Goal: Check status: Check status

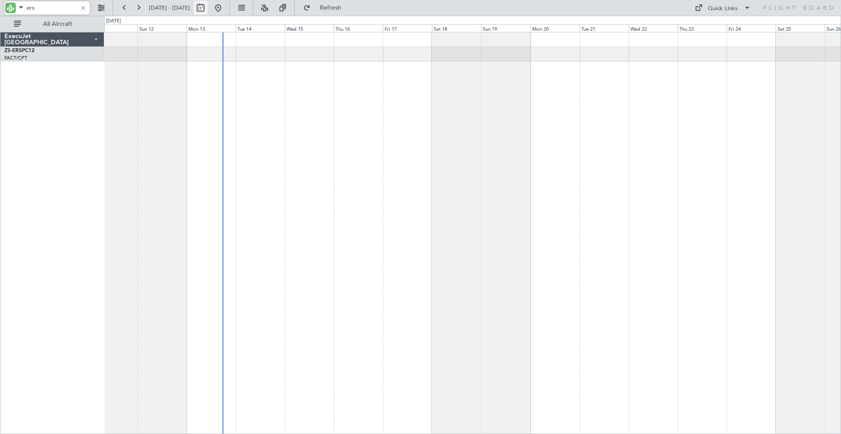
type input "ers"
click at [208, 9] on button at bounding box center [201, 8] width 14 height 14
select select "10"
select select "2025"
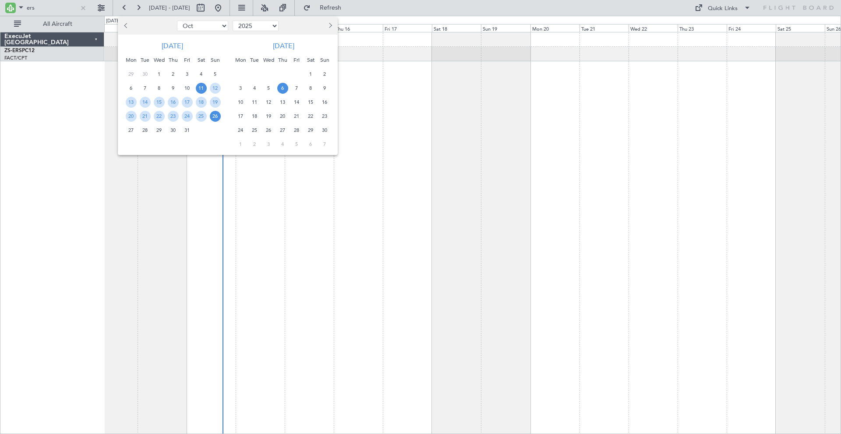
click at [283, 88] on span "6" at bounding box center [282, 88] width 11 height 11
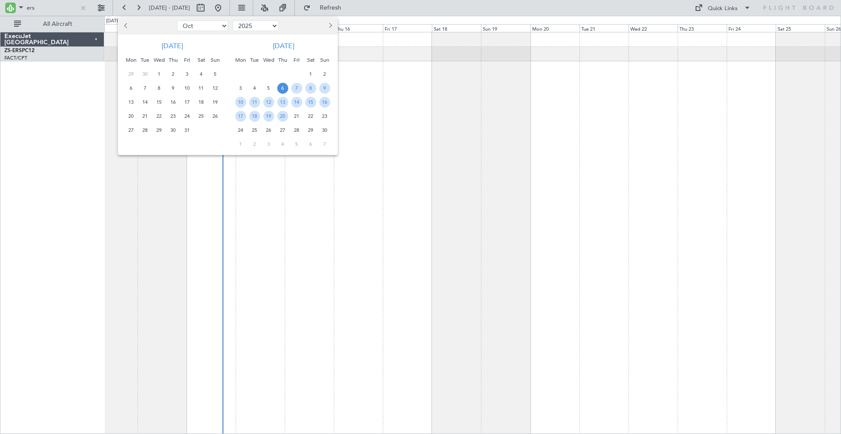
click at [283, 88] on span "6" at bounding box center [282, 88] width 11 height 11
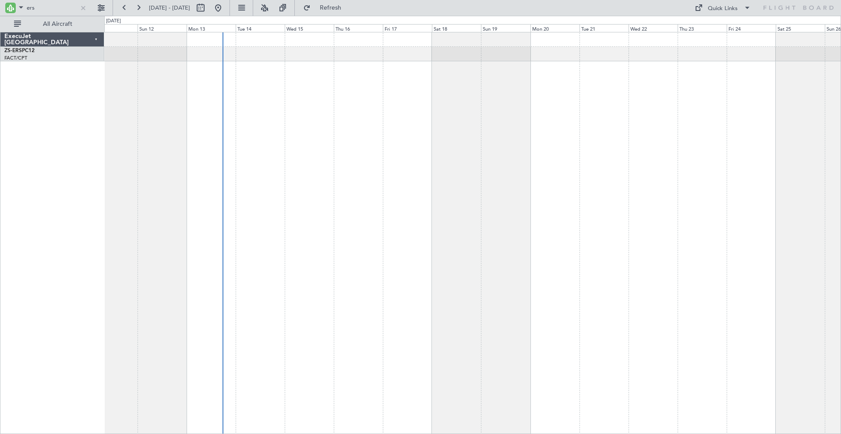
select select "11"
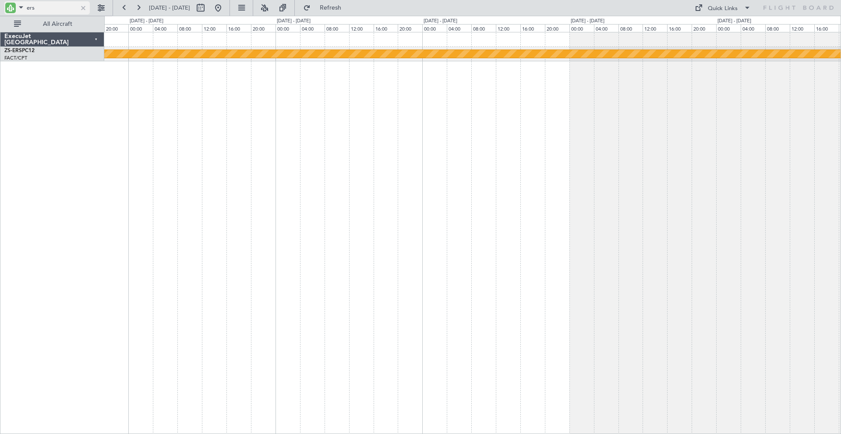
click at [56, 7] on input "ers" at bounding box center [52, 7] width 50 height 13
type input "e"
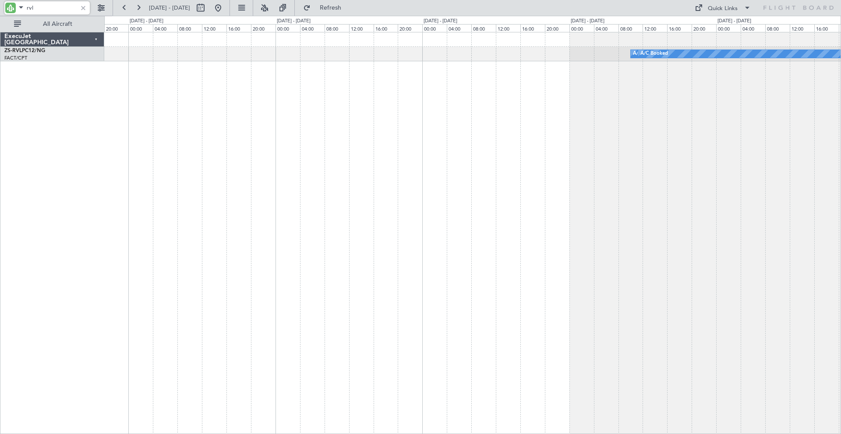
click at [63, 7] on input "rvl" at bounding box center [52, 7] width 50 height 13
type input "r"
type input "kht"
click at [79, 6] on div at bounding box center [83, 8] width 10 height 10
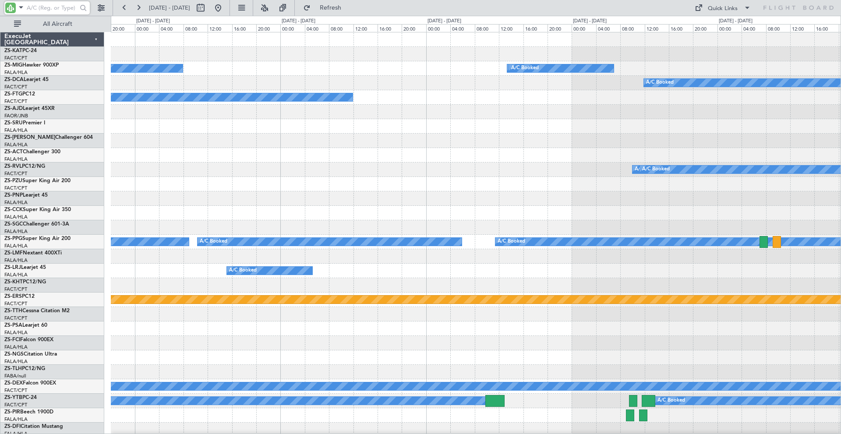
drag, startPoint x: 47, startPoint y: 9, endPoint x: 48, endPoint y: 2, distance: 7.0
click at [47, 9] on input "text" at bounding box center [52, 7] width 50 height 13
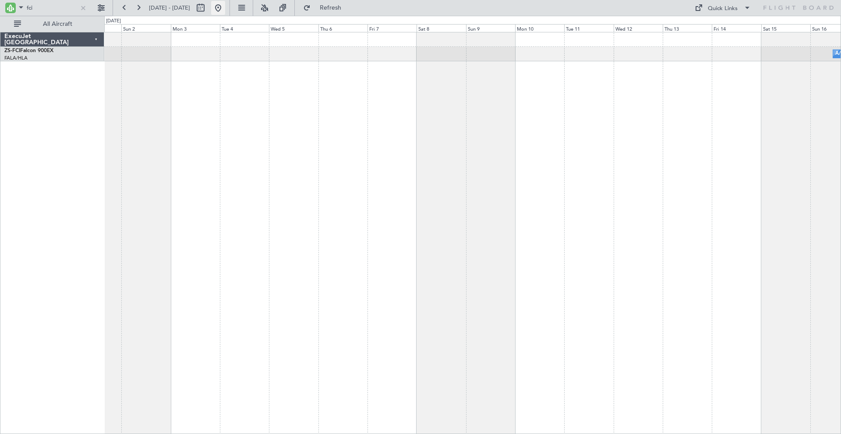
click at [225, 8] on button at bounding box center [218, 8] width 14 height 14
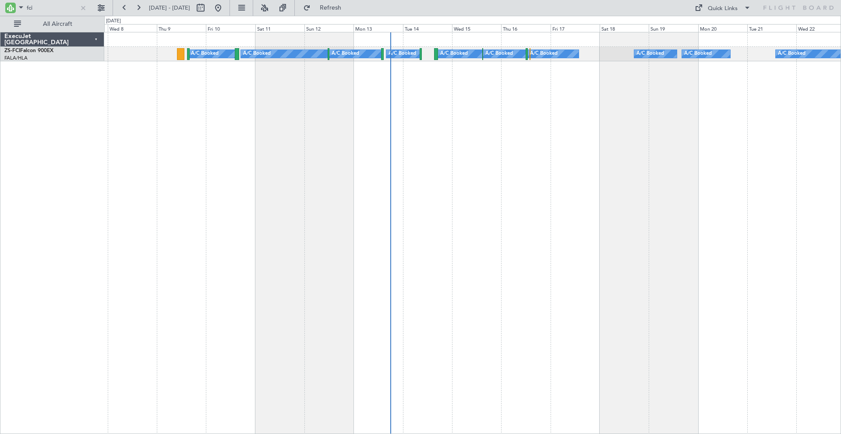
click at [472, 149] on div "A/C Booked A/C Booked A/C Booked A/C Booked A/C Booked A/C Booked A/C Booked A/…" at bounding box center [472, 233] width 737 height 402
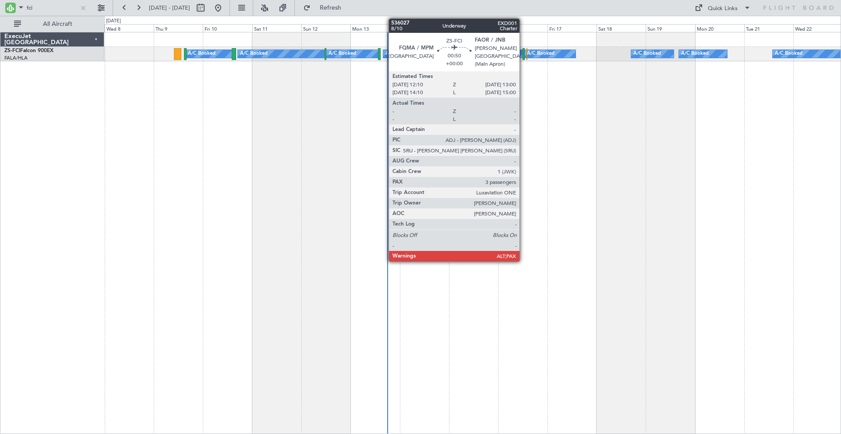
click at [524, 52] on div at bounding box center [524, 54] width 2 height 12
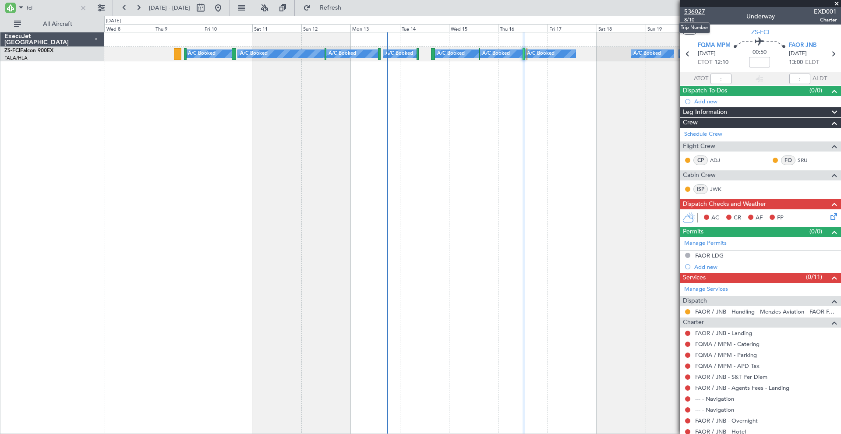
click at [673, 11] on span "536027" at bounding box center [694, 11] width 21 height 9
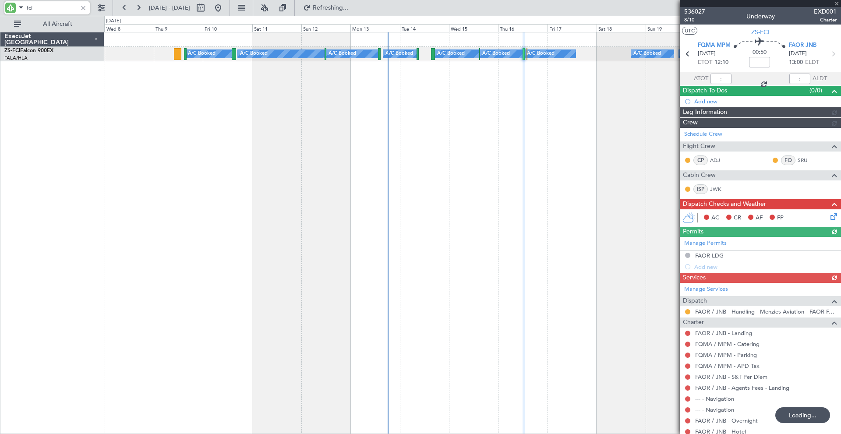
click at [54, 12] on input "fci" at bounding box center [52, 7] width 50 height 13
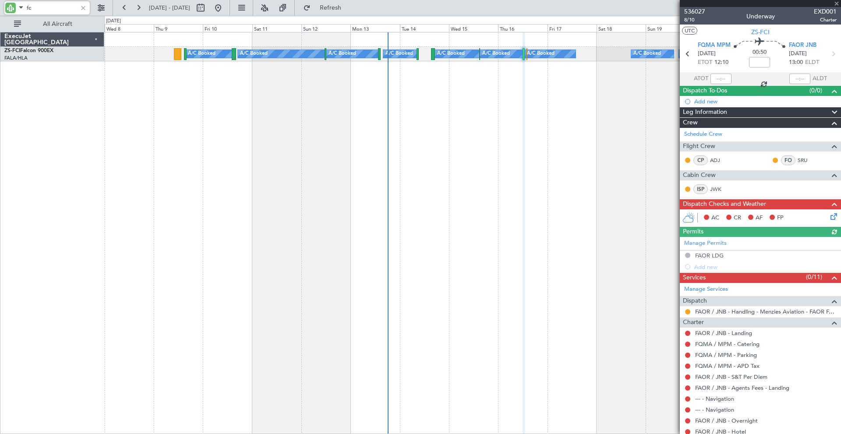
type input "f"
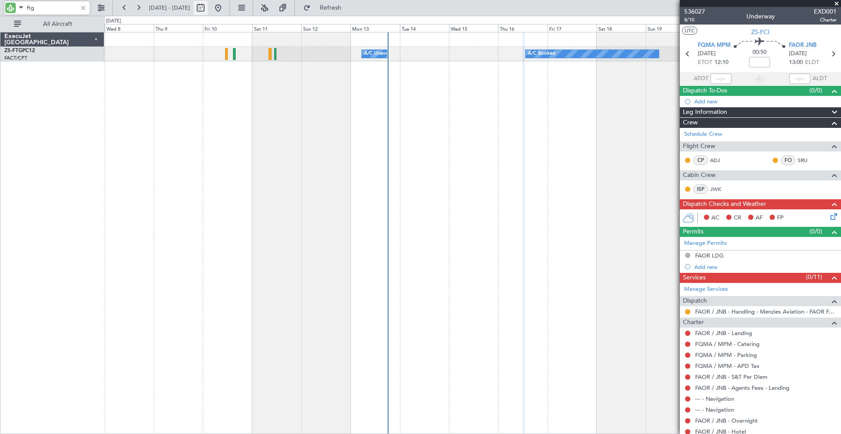
type input "ftg"
click at [208, 8] on button at bounding box center [201, 8] width 14 height 14
select select "10"
select select "2025"
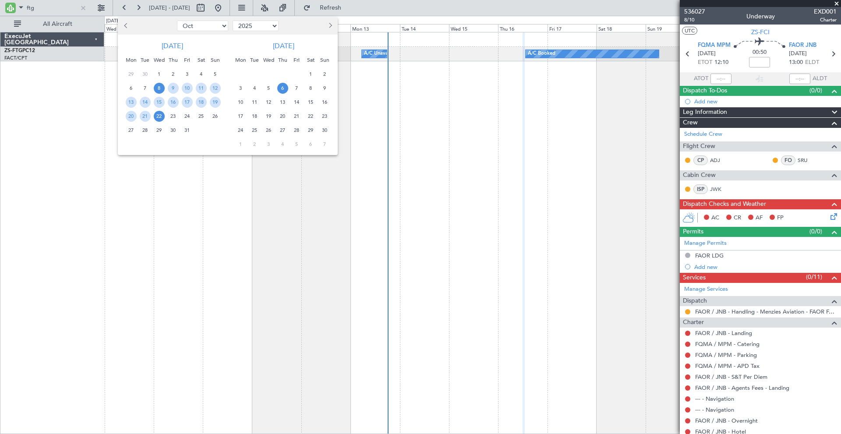
click at [282, 89] on span "6" at bounding box center [282, 88] width 11 height 11
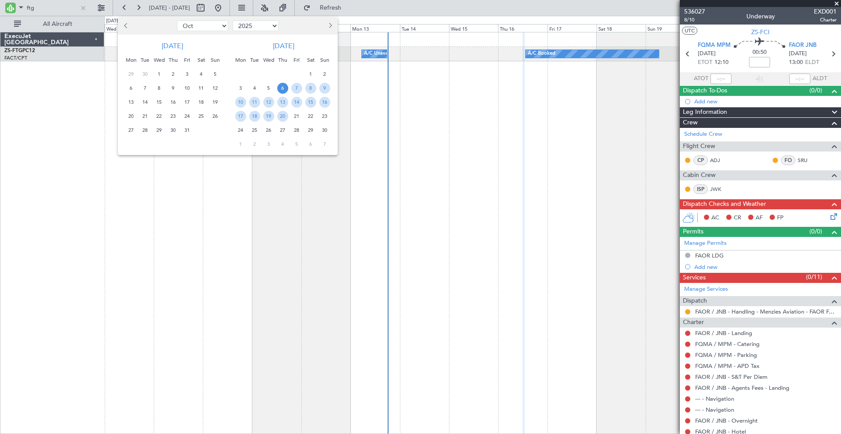
click at [282, 89] on span "6" at bounding box center [282, 88] width 11 height 11
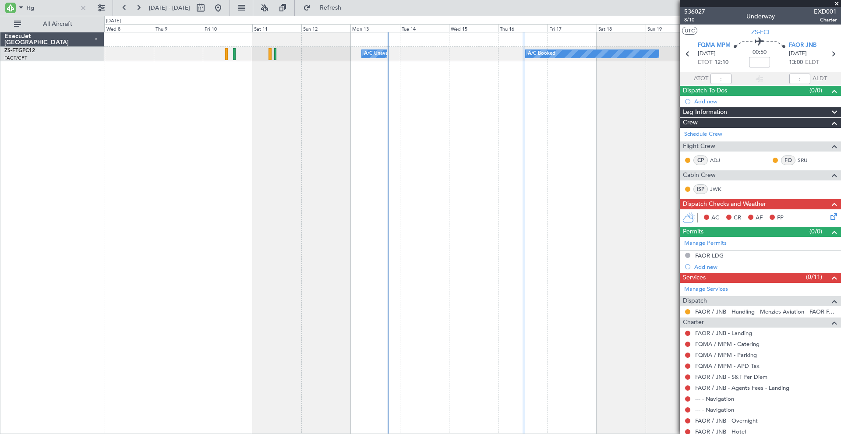
select select "11"
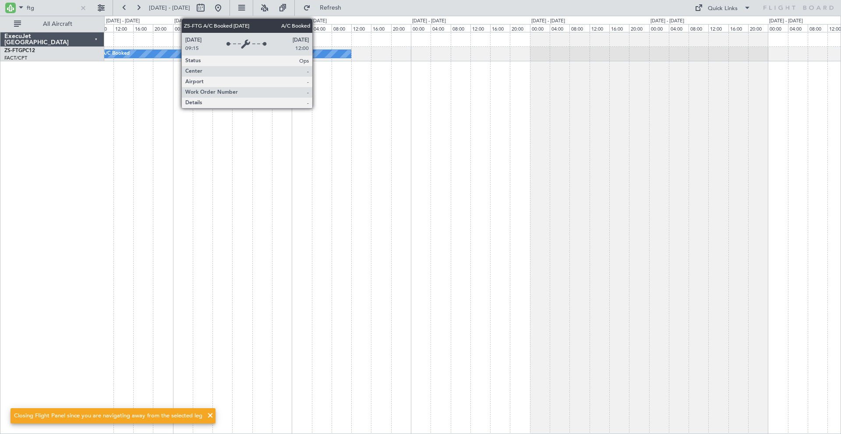
click at [316, 54] on div "A/C Booked" at bounding box center [225, 54] width 251 height 8
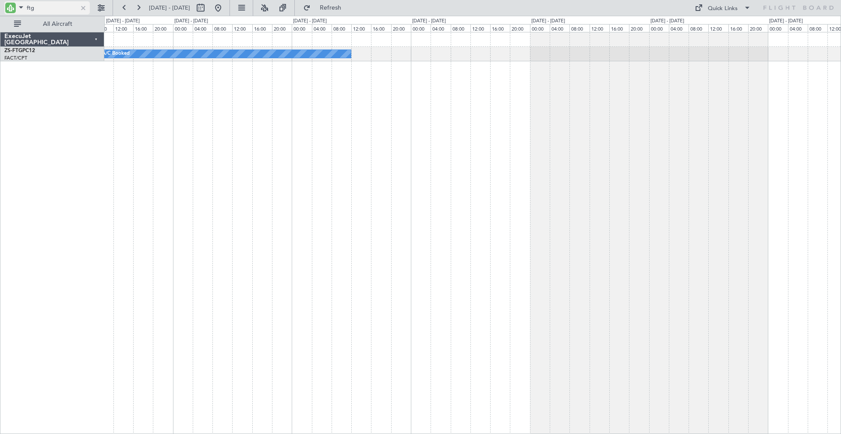
click at [66, 7] on input "ftg" at bounding box center [52, 7] width 50 height 13
type input "f"
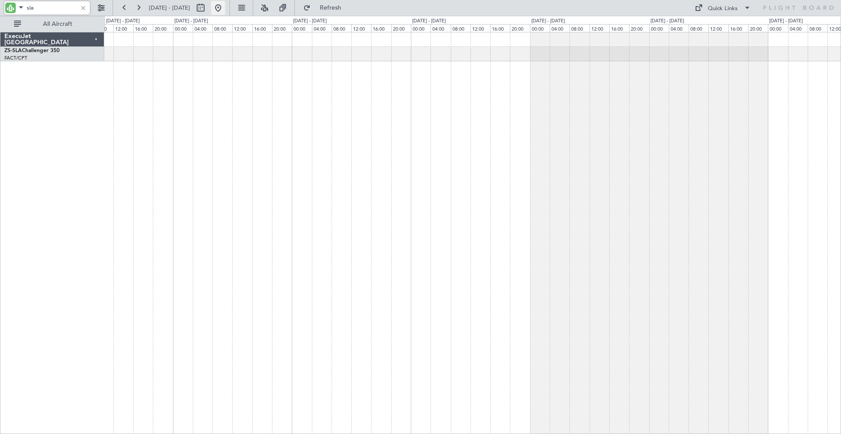
type input "sla"
click at [225, 12] on button at bounding box center [218, 8] width 14 height 14
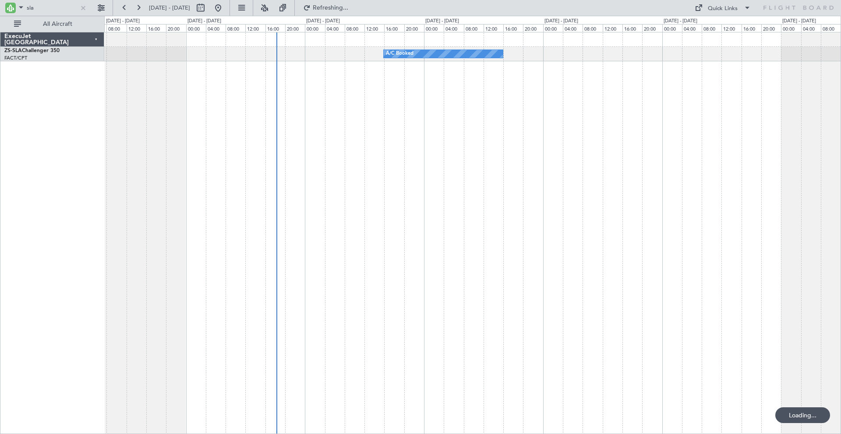
click at [325, 218] on div "A/C Booked A/C Booked A/C Booked" at bounding box center [472, 233] width 737 height 402
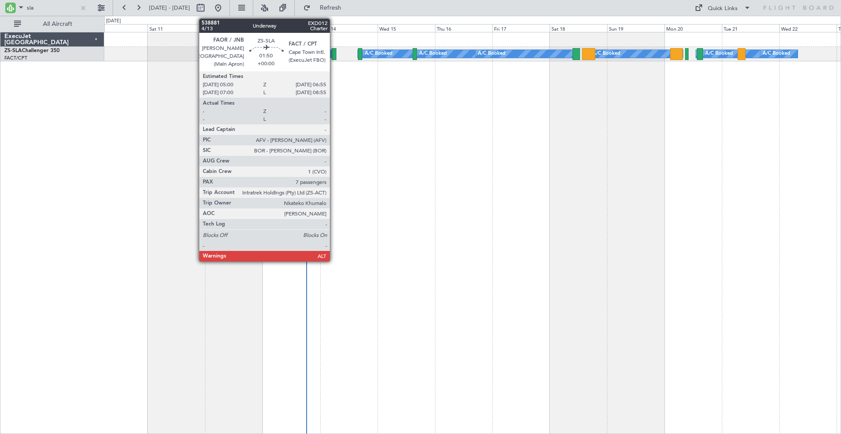
click at [334, 54] on div at bounding box center [334, 54] width 5 height 12
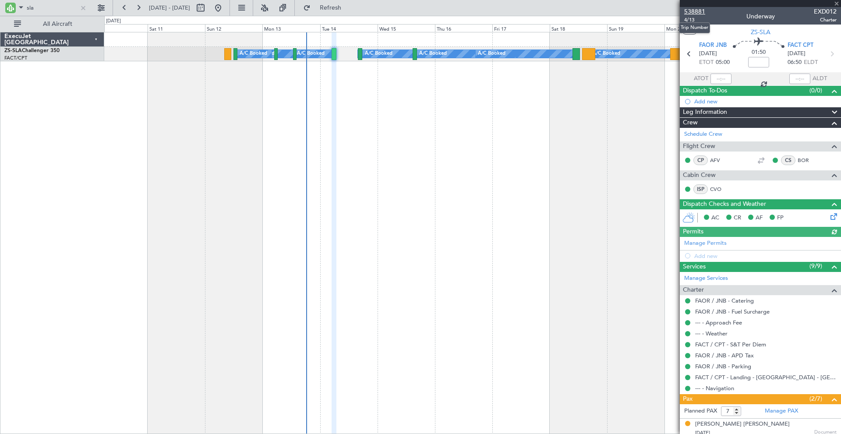
click at [673, 11] on span "538881" at bounding box center [694, 11] width 21 height 9
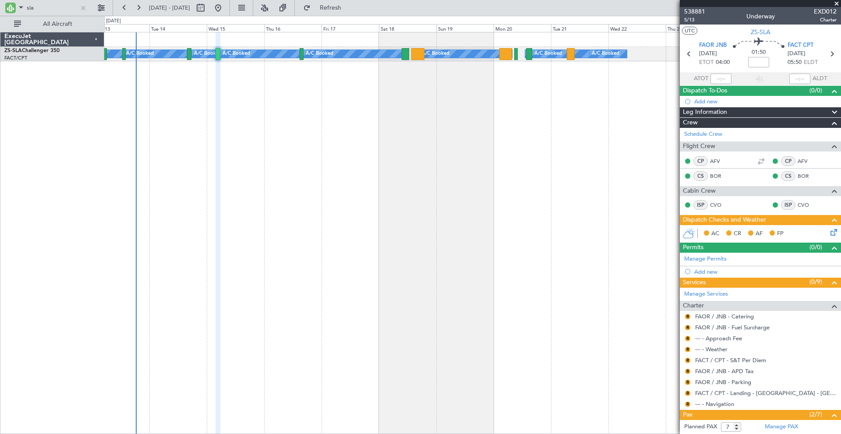
click at [420, 127] on div "A/C Booked A/C Booked A/C Booked A/C Booked A/C Booked A/C Booked A/C Booked A/…" at bounding box center [472, 233] width 737 height 402
click at [330, 8] on button "Refresh" at bounding box center [325, 8] width 53 height 14
click at [333, 8] on button "Refresh" at bounding box center [325, 8] width 53 height 14
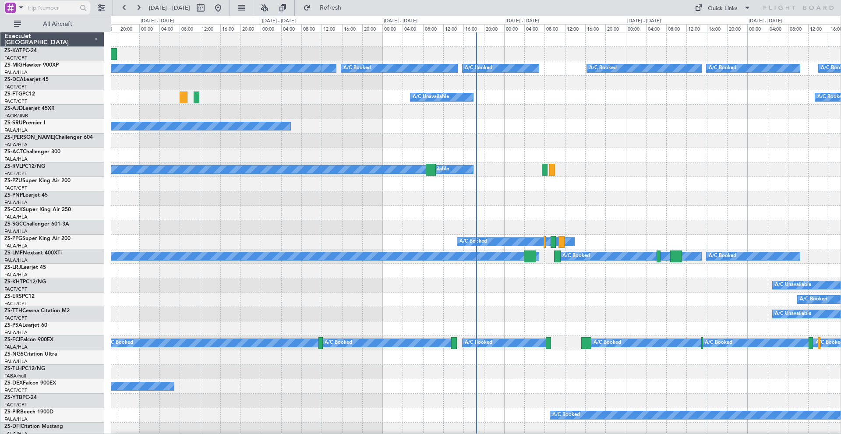
click at [21, 6] on span at bounding box center [21, 7] width 11 height 11
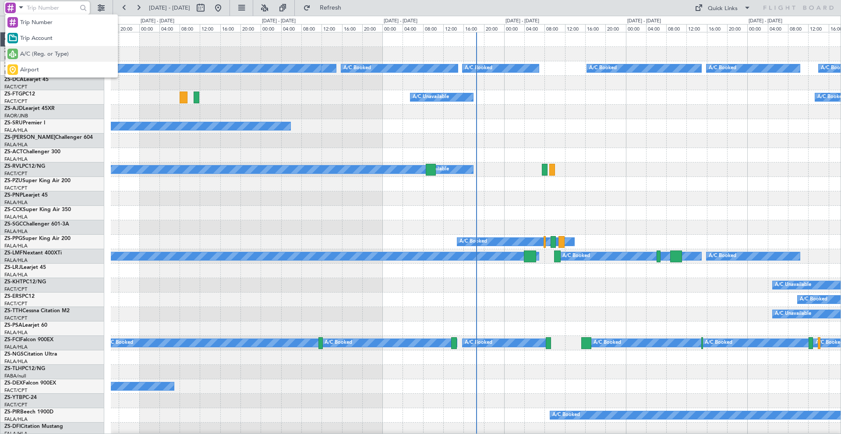
click at [28, 55] on span "A/C (Reg. or Type)" at bounding box center [44, 54] width 49 height 9
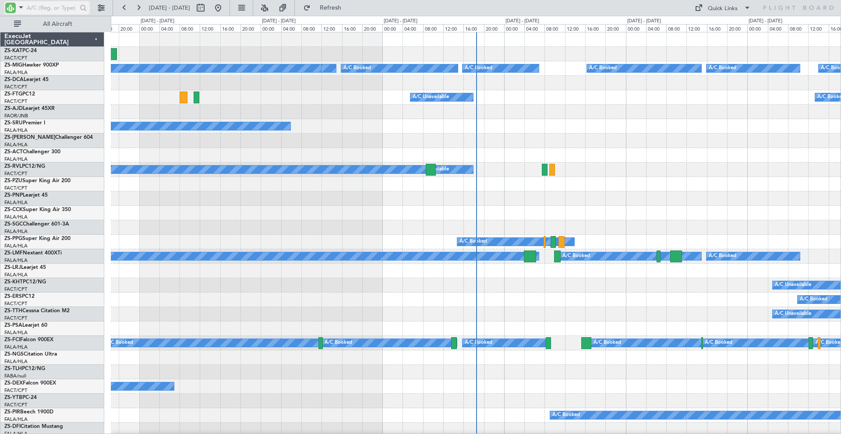
click at [31, 6] on input "text" at bounding box center [52, 7] width 50 height 13
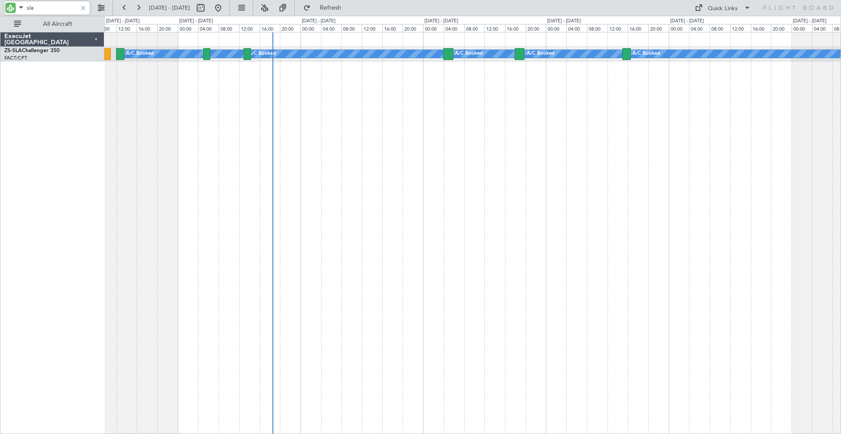
click at [403, 126] on div "A/C Booked A/C Booked A/C Booked A/C Booked A/C Booked A/C Booked A/C Booked A/…" at bounding box center [472, 233] width 737 height 402
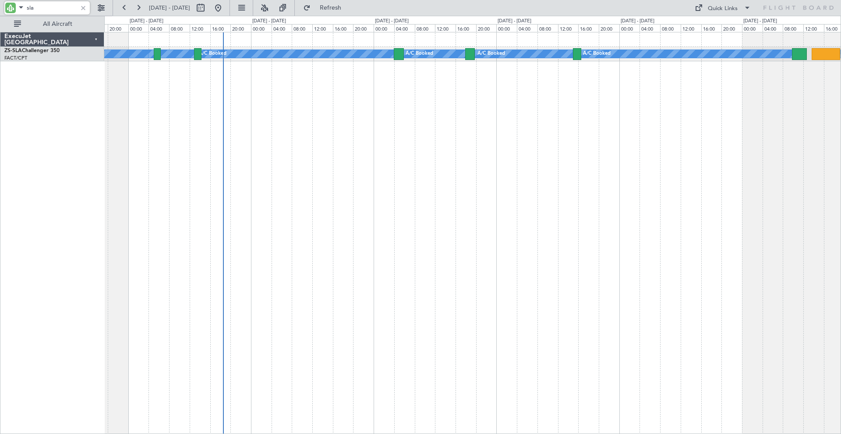
click at [378, 129] on div "A/C Booked A/C Booked A/C Booked A/C Booked A/C Booked A/C Booked A/C Booked A/…" at bounding box center [472, 233] width 737 height 402
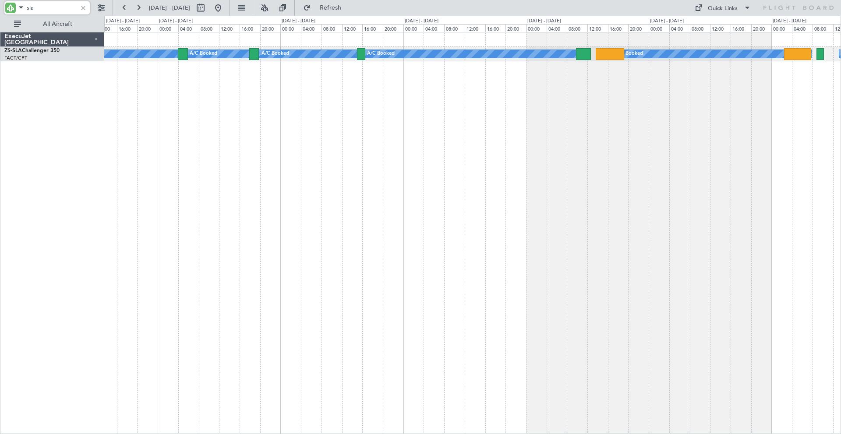
click at [390, 120] on div "A/C Booked A/C Booked A/C Booked A/C Booked A/C Booked A/C Booked A/C Booked A/…" at bounding box center [472, 233] width 737 height 402
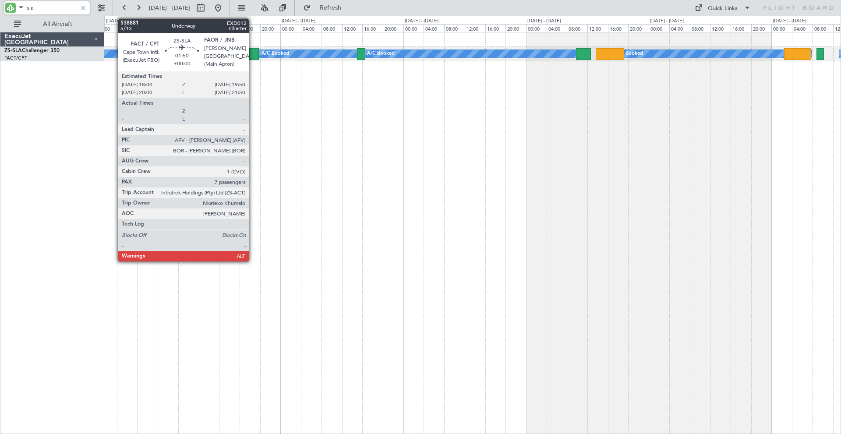
click at [253, 53] on div at bounding box center [254, 54] width 10 height 12
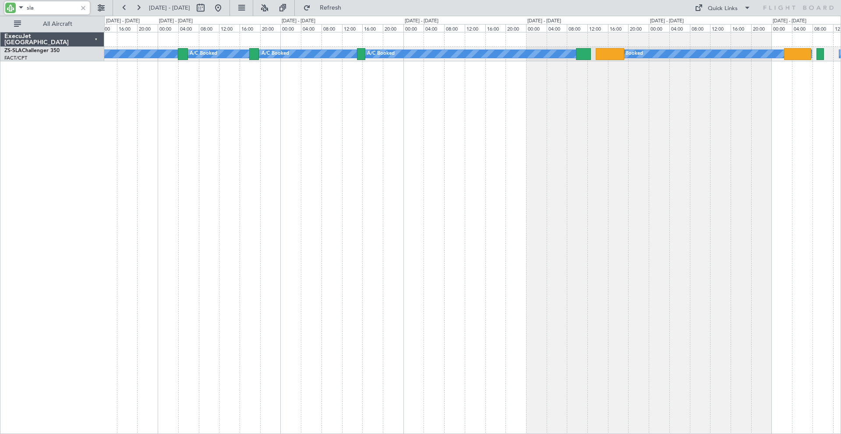
drag, startPoint x: 51, startPoint y: 11, endPoint x: 14, endPoint y: 7, distance: 37.4
click at [14, 7] on div "sla" at bounding box center [46, 7] width 85 height 13
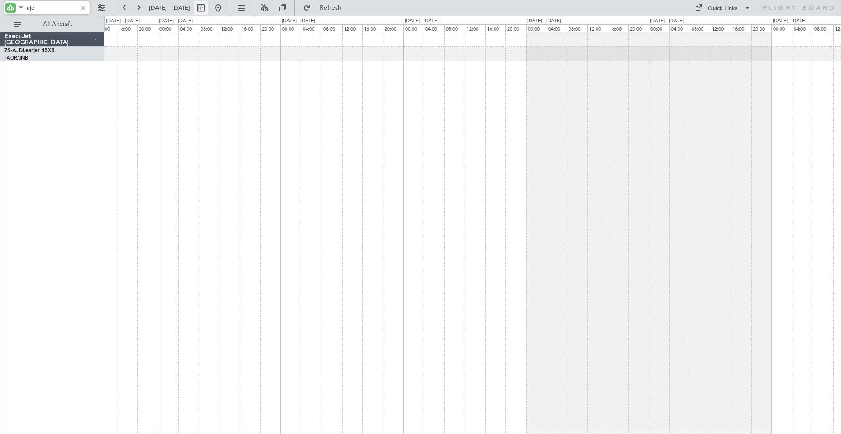
type input "ajd"
click at [208, 7] on button at bounding box center [201, 8] width 14 height 14
select select "10"
select select "2025"
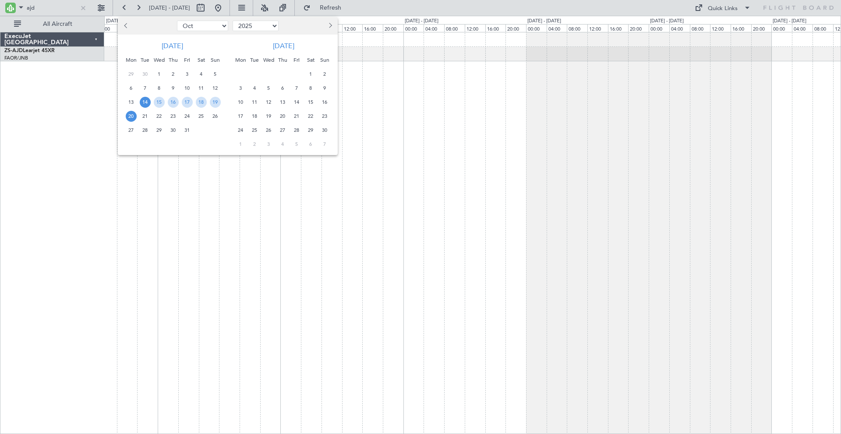
click at [331, 27] on span "Next month" at bounding box center [329, 25] width 5 height 5
click at [283, 72] on span "1" at bounding box center [282, 74] width 11 height 11
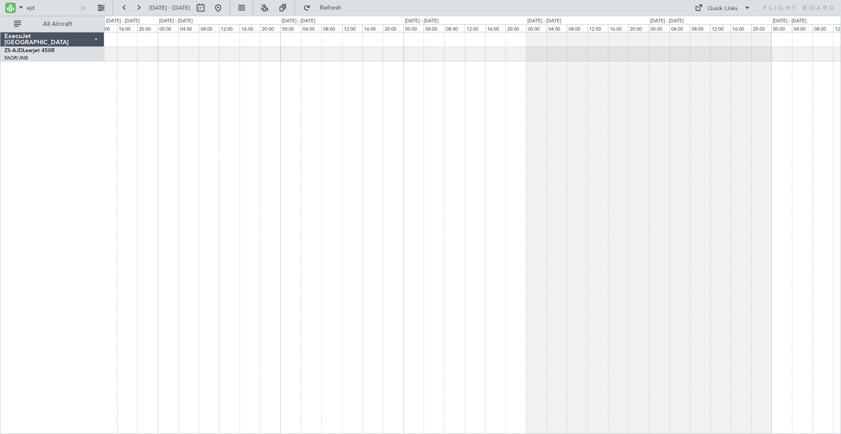
select select "1"
